Goal: Transaction & Acquisition: Purchase product/service

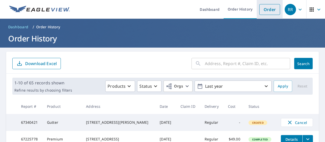
click at [271, 8] on link "Order" at bounding box center [269, 9] width 21 height 11
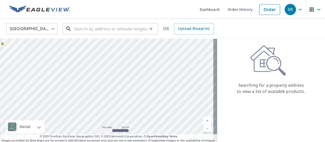
click at [98, 30] on input "text" at bounding box center [110, 29] width 73 height 14
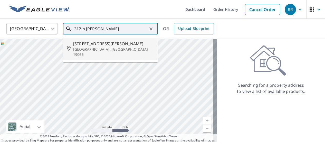
click at [95, 44] on span "[STREET_ADDRESS][PERSON_NAME]" at bounding box center [113, 44] width 81 height 6
type input "[STREET_ADDRESS][PERSON_NAME]"
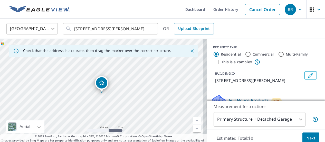
click at [193, 121] on link "Current Level 17, Zoom In" at bounding box center [197, 121] width 8 height 8
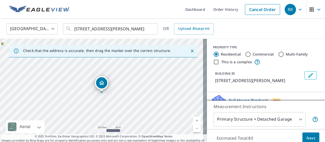
click at [193, 121] on link "Current Level 18, Zoom In" at bounding box center [197, 121] width 8 height 8
click at [193, 121] on link "Current Level 19, Zoom In" at bounding box center [197, 121] width 8 height 8
click at [193, 121] on link "Current Level 20, Zoom In Disabled" at bounding box center [197, 121] width 8 height 8
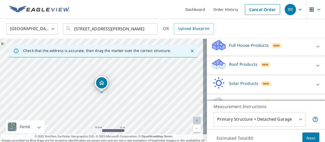
scroll to position [73, 0]
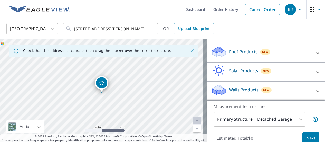
click at [315, 52] on icon at bounding box center [318, 53] width 6 height 6
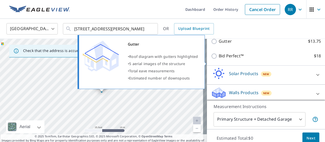
scroll to position [124, 0]
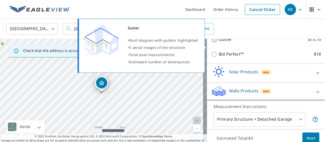
click at [211, 43] on input "Gutter $13.75" at bounding box center [215, 39] width 8 height 6
checkbox input "true"
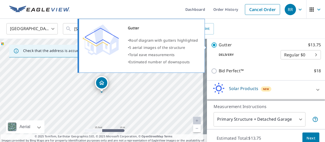
scroll to position [130, 0]
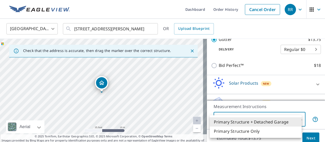
click at [298, 118] on body "RR RR Dashboard Order History Cancel Order RR [GEOGRAPHIC_DATA] [GEOGRAPHIC_DAT…" at bounding box center [162, 71] width 325 height 142
click at [250, 131] on li "Primary Structure Only" at bounding box center [256, 130] width 92 height 9
type input "2"
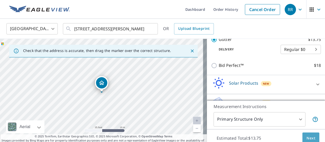
click at [308, 137] on span "Next" at bounding box center [310, 138] width 9 height 6
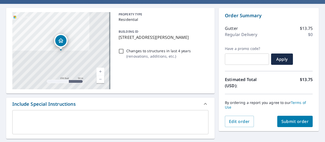
scroll to position [51, 0]
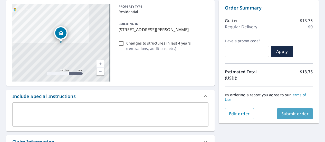
click at [295, 113] on span "Submit order" at bounding box center [294, 114] width 27 height 6
checkbox input "true"
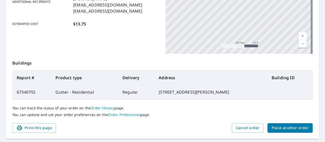
scroll to position [160, 0]
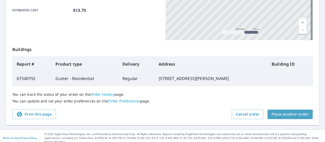
click at [284, 115] on span "Place another order" at bounding box center [290, 114] width 37 height 6
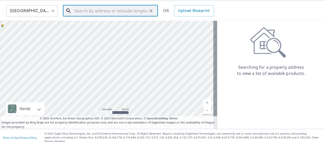
click at [98, 11] on input "text" at bounding box center [110, 11] width 73 height 14
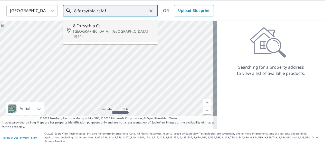
click at [82, 26] on span "8 Forsythia Ct" at bounding box center [113, 26] width 81 height 6
type input "[STREET_ADDRESS]"
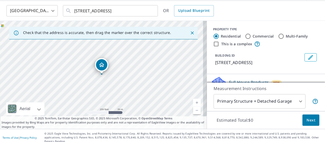
click at [193, 102] on link "Current Level 17, Zoom In" at bounding box center [197, 103] width 8 height 8
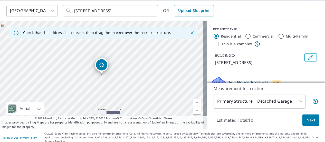
click at [193, 102] on link "Current Level 18, Zoom In" at bounding box center [197, 103] width 8 height 8
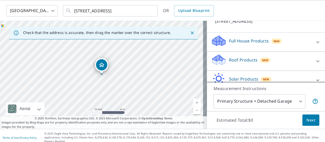
scroll to position [67, 0]
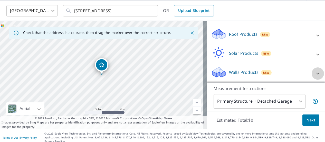
click at [316, 73] on icon at bounding box center [317, 73] width 3 height 2
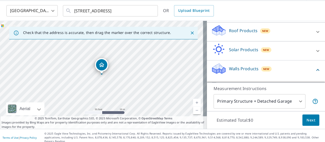
scroll to position [96, 0]
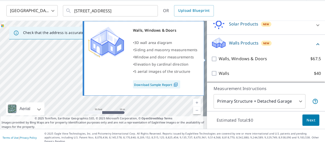
click at [211, 58] on input "Walls, Windows & Doors $67.5" at bounding box center [215, 59] width 8 height 6
checkbox input "true"
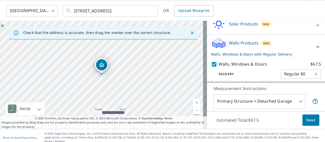
click at [298, 98] on body "RR RR Dashboard Order History Cancel Order RR [GEOGRAPHIC_DATA] [GEOGRAPHIC_DAT…" at bounding box center [162, 71] width 325 height 142
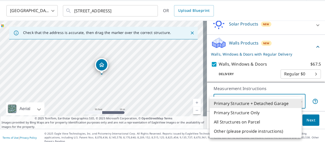
click at [254, 112] on li "Primary Structure Only" at bounding box center [256, 112] width 92 height 9
type input "2"
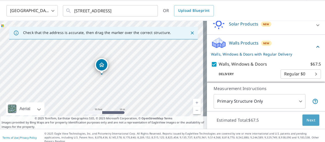
click at [308, 120] on span "Next" at bounding box center [310, 120] width 9 height 6
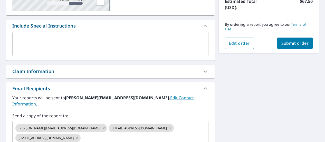
scroll to position [146, 0]
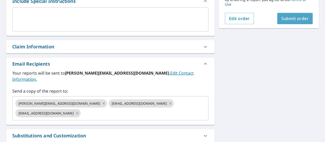
click at [294, 18] on span "Submit order" at bounding box center [294, 19] width 27 height 6
checkbox input "true"
